Goal: Task Accomplishment & Management: Use online tool/utility

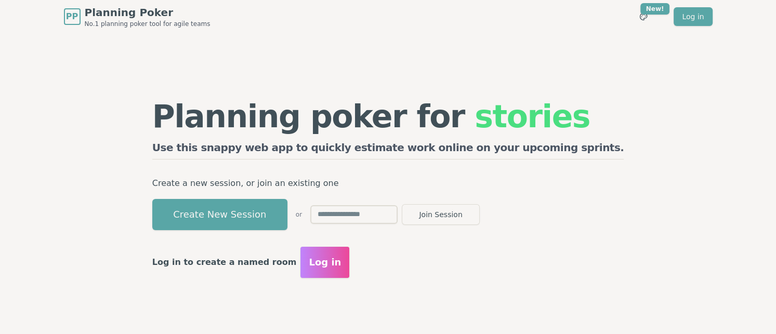
click at [389, 216] on input "text" at bounding box center [353, 214] width 87 height 19
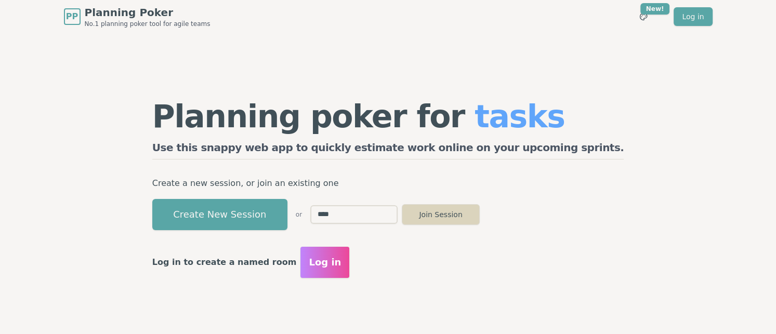
type input "****"
click at [480, 212] on button "Join Session" at bounding box center [441, 214] width 78 height 21
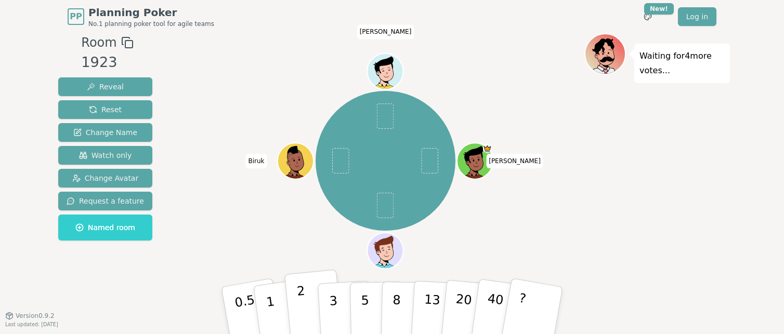
click at [303, 305] on p "2" at bounding box center [303, 312] width 14 height 57
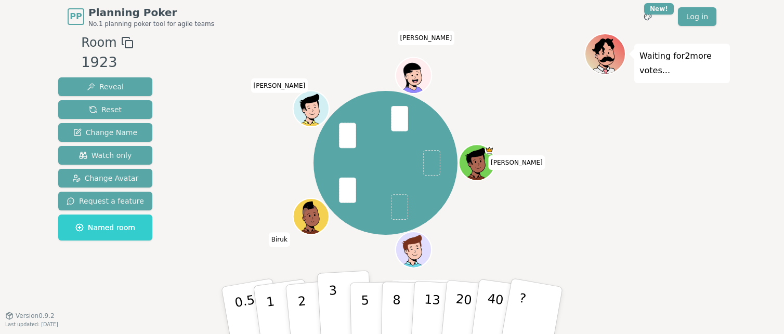
click at [330, 302] on p "3" at bounding box center [333, 311] width 11 height 57
click at [373, 307] on button "5" at bounding box center [377, 310] width 54 height 79
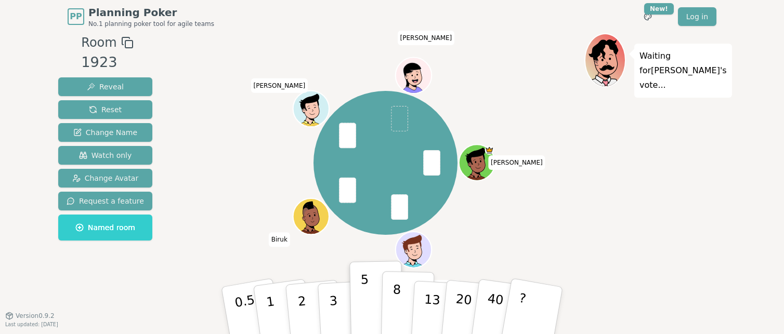
click at [395, 301] on p "8" at bounding box center [396, 310] width 9 height 56
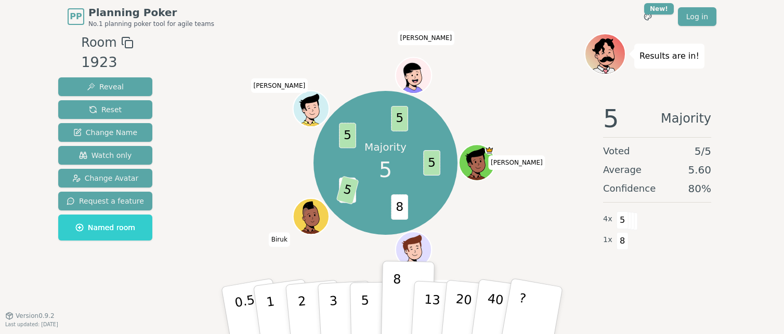
click at [97, 329] on div "PP Planning Poker No.1 planning poker tool for agile teams Toggle theme New! Lo…" at bounding box center [392, 167] width 784 height 334
click at [361, 296] on p "5" at bounding box center [365, 311] width 9 height 56
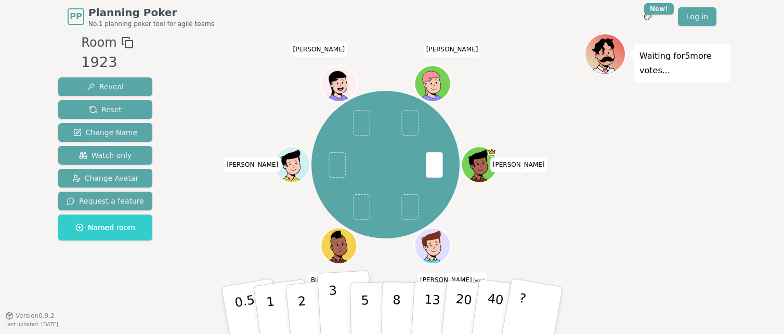
click at [330, 299] on p "3" at bounding box center [333, 311] width 11 height 57
click at [97, 328] on div "PP Planning Poker No.1 planning poker tool for agile teams Toggle theme New! Lo…" at bounding box center [392, 167] width 784 height 334
click at [359, 304] on button "5" at bounding box center [377, 310] width 54 height 79
click at [96, 326] on div "PP Planning Poker No.1 planning poker tool for agile teams Toggle theme New! Lo…" at bounding box center [392, 167] width 784 height 334
click at [333, 311] on p "3" at bounding box center [333, 311] width 11 height 57
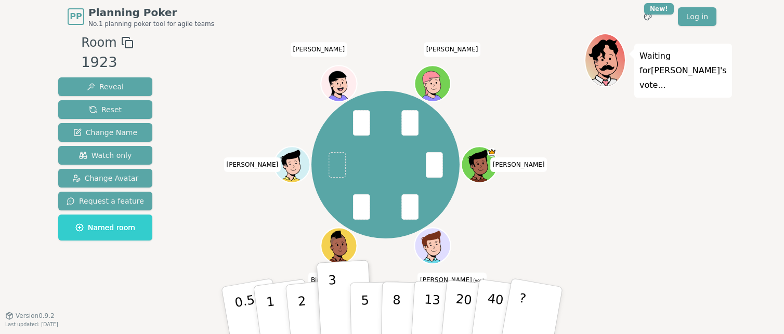
click at [101, 325] on div "PP Planning Poker No.1 planning poker tool for agile teams Toggle theme New! Lo…" at bounding box center [392, 167] width 784 height 334
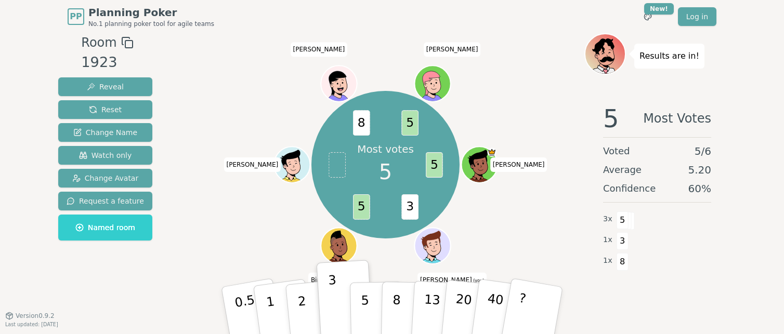
click at [109, 329] on div "PP Planning Poker No.1 planning poker tool for agile teams Toggle theme New! Lo…" at bounding box center [392, 167] width 784 height 334
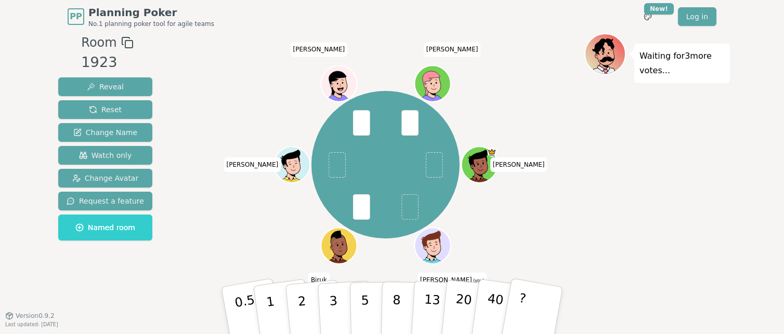
drag, startPoint x: 181, startPoint y: 330, endPoint x: 218, endPoint y: 320, distance: 37.8
click at [182, 330] on div "PP Planning Poker No.1 planning poker tool for agile teams Toggle theme New! Lo…" at bounding box center [392, 167] width 784 height 334
click at [392, 301] on button "8" at bounding box center [408, 310] width 54 height 79
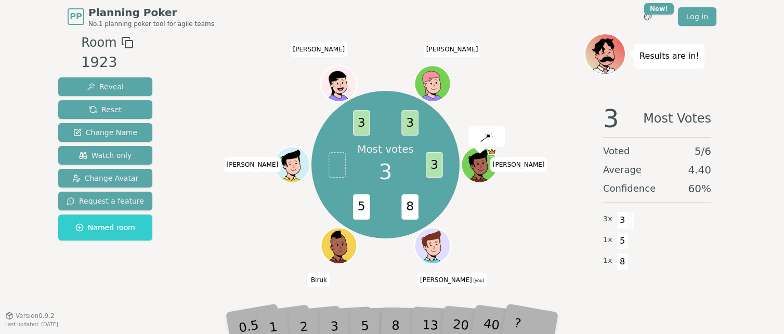
click at [206, 328] on div "PP Planning Poker No.1 planning poker tool for agile teams Toggle theme New! Lo…" at bounding box center [392, 167] width 784 height 334
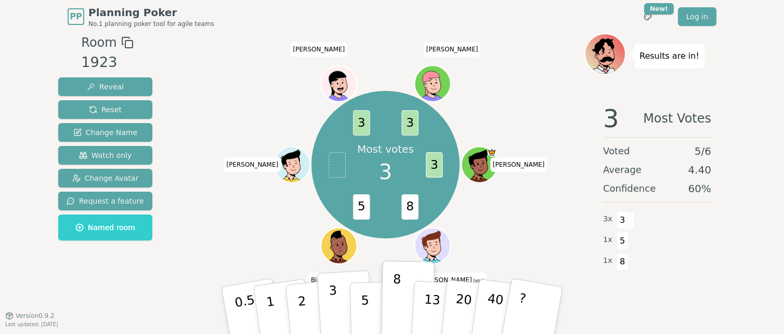
click at [335, 295] on button "3" at bounding box center [345, 310] width 57 height 81
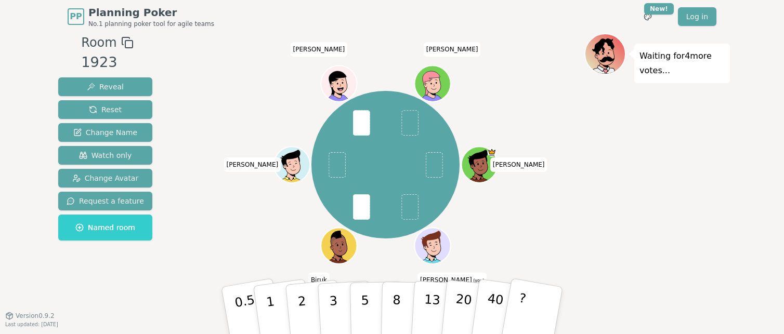
click at [18, 330] on div "PP Planning Poker No.1 planning poker tool for agile teams Toggle theme New! Lo…" at bounding box center [392, 167] width 784 height 334
click at [154, 330] on div "PP Planning Poker No.1 planning poker tool for agile teams Toggle theme New! Lo…" at bounding box center [392, 167] width 784 height 334
click at [368, 301] on button "5" at bounding box center [377, 310] width 54 height 79
click at [117, 327] on div "PP Planning Poker No.1 planning poker tool for agile teams Toggle theme New! Lo…" at bounding box center [392, 167] width 784 height 334
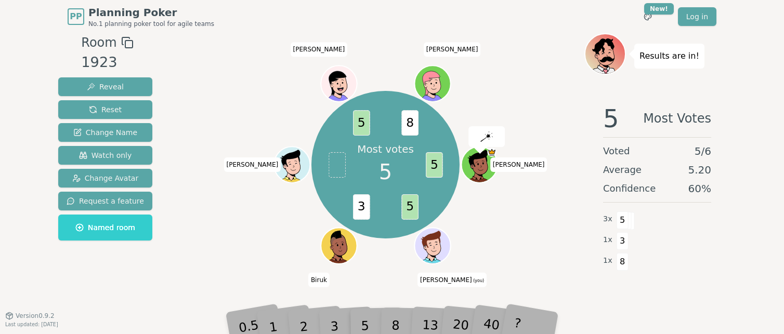
click at [137, 328] on div "PP Planning Poker No.1 planning poker tool for agile teams Toggle theme New! Lo…" at bounding box center [392, 167] width 784 height 334
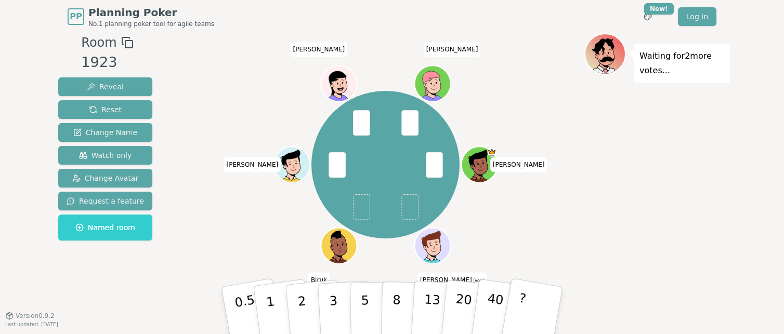
click at [129, 326] on div "PP Planning Poker No.1 planning poker tool for agile teams Toggle theme New! Lo…" at bounding box center [392, 167] width 784 height 334
click at [399, 305] on button "8" at bounding box center [408, 310] width 54 height 79
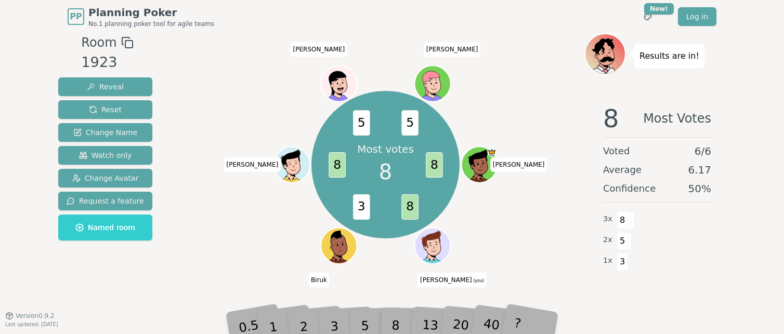
click at [139, 328] on div "PP Planning Poker No.1 planning poker tool for agile teams Toggle theme New! Lo…" at bounding box center [392, 167] width 784 height 334
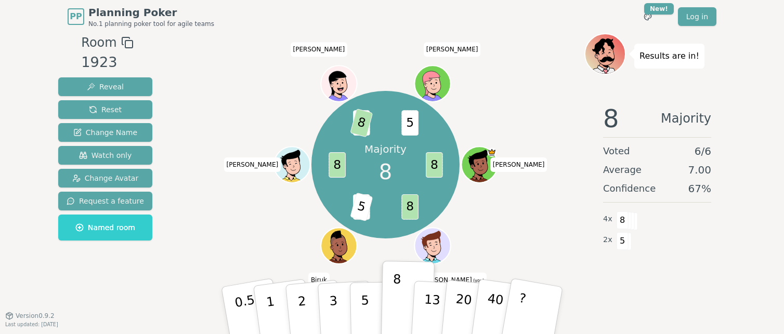
click at [135, 326] on div "PP Planning Poker No.1 planning poker tool for agile teams Toggle theme New! Lo…" at bounding box center [392, 167] width 784 height 334
